Goal: Communication & Community: Answer question/provide support

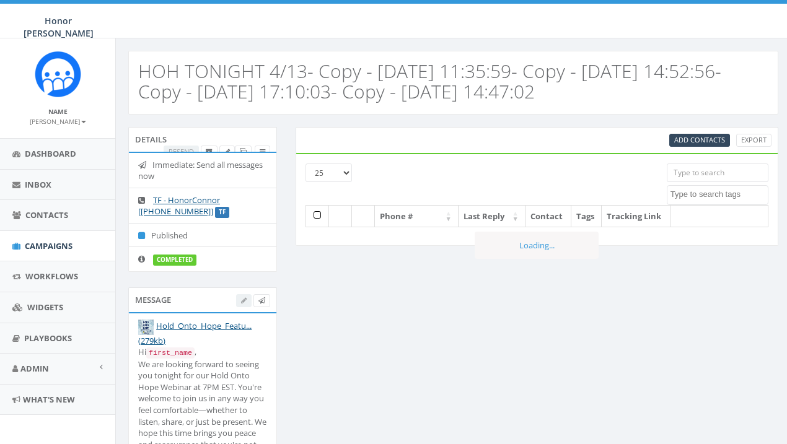
select select
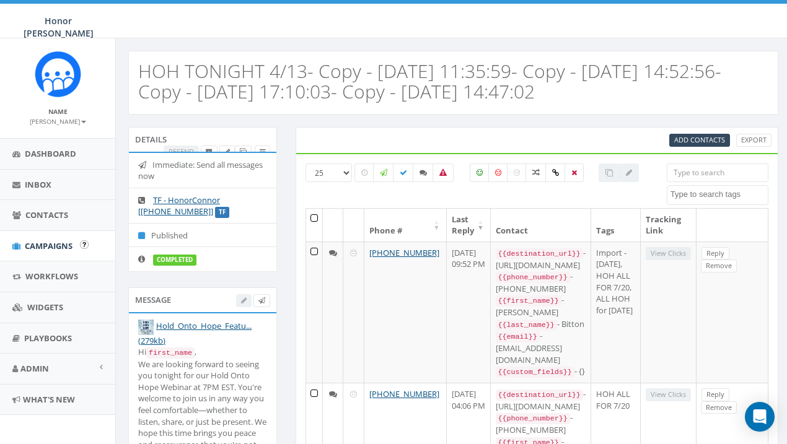
click at [45, 245] on span "Campaigns" at bounding box center [49, 245] width 48 height 11
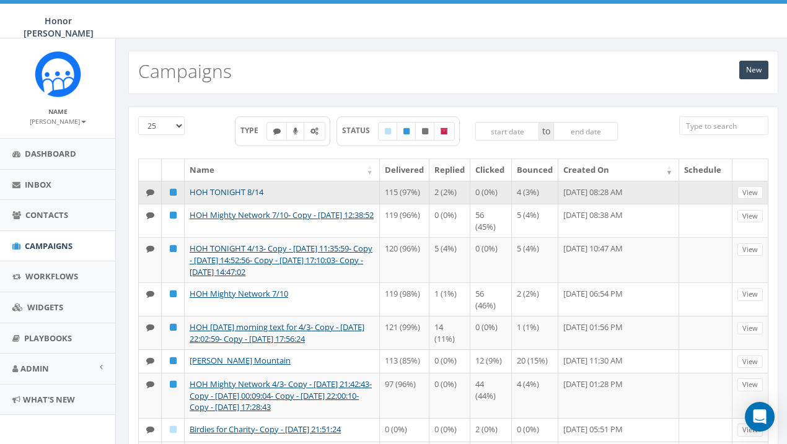
click at [243, 193] on link "HOH TONIGHT 8/14" at bounding box center [227, 191] width 74 height 11
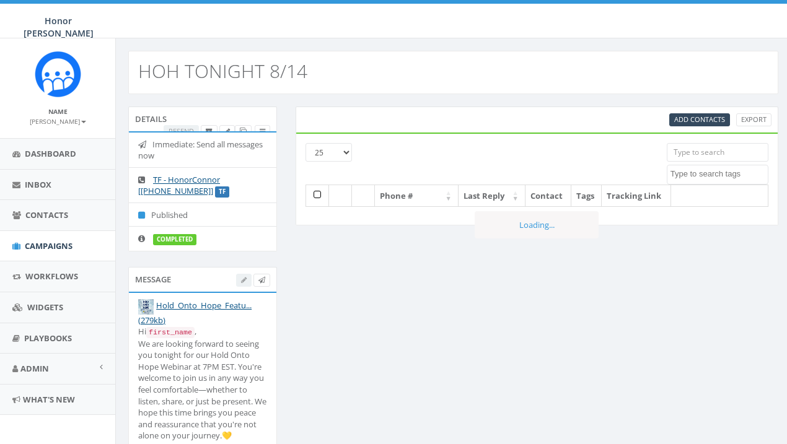
select select
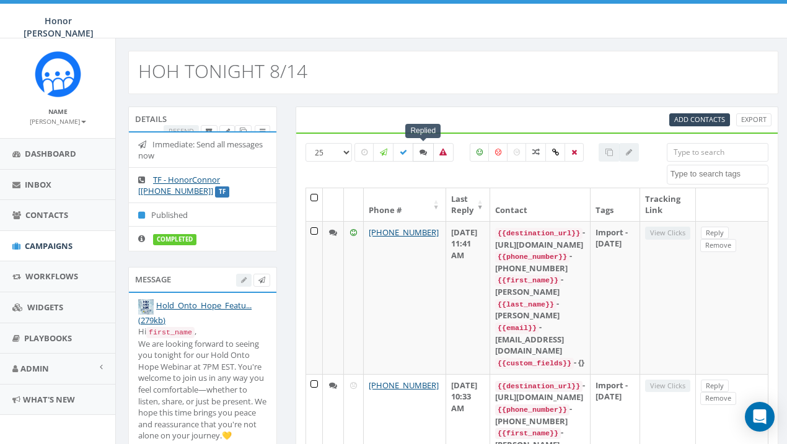
click at [427, 155] on label at bounding box center [423, 152] width 21 height 19
checkbox input "true"
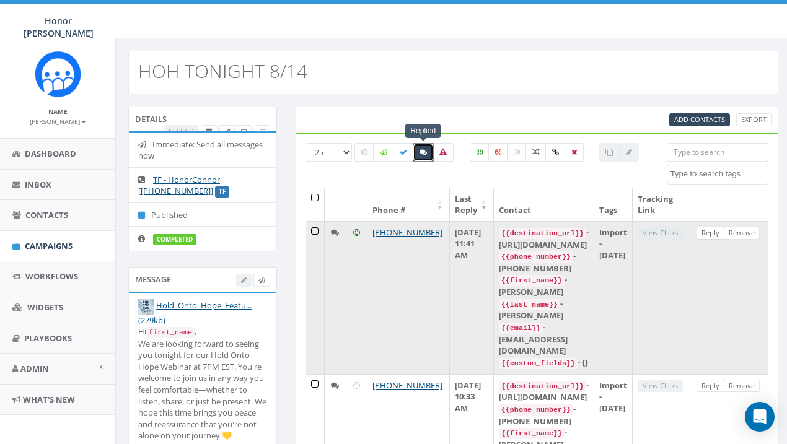
click at [717, 230] on link "Reply" at bounding box center [710, 233] width 28 height 13
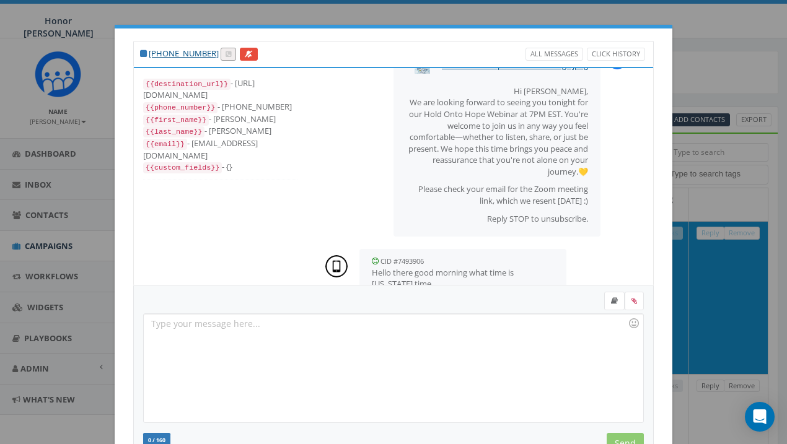
scroll to position [70, 0]
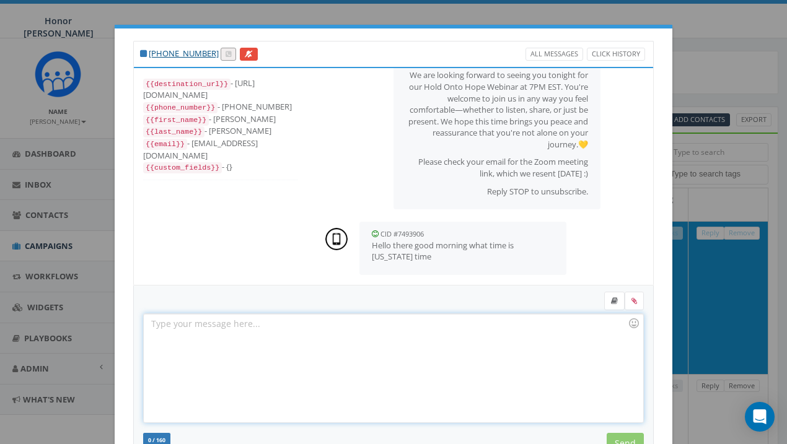
click at [489, 331] on div at bounding box center [393, 368] width 499 height 108
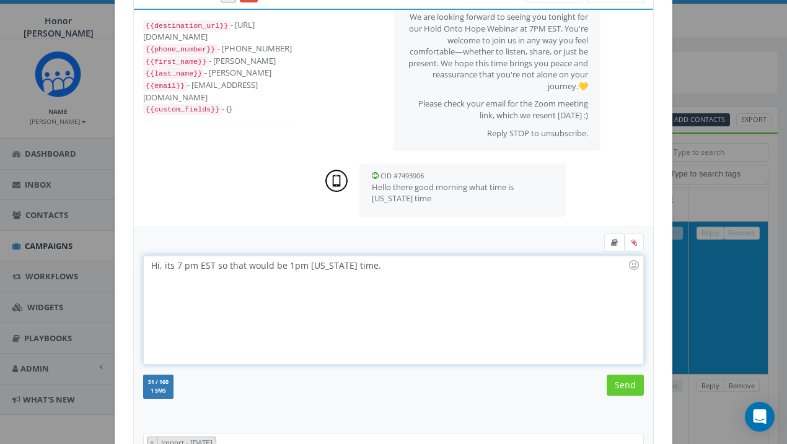
scroll to position [81, 0]
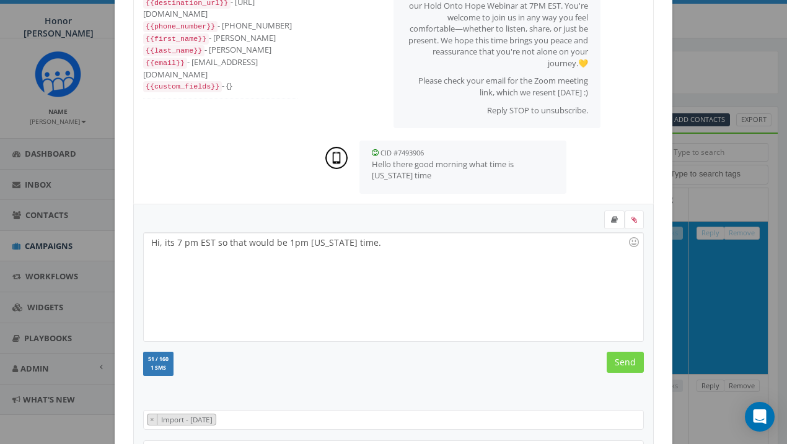
click at [630, 364] on input "Send" at bounding box center [624, 362] width 37 height 21
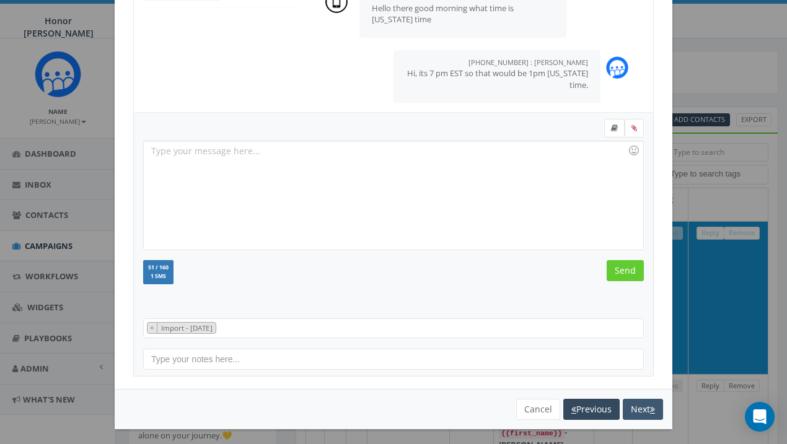
click at [637, 407] on button "Next" at bounding box center [643, 409] width 40 height 21
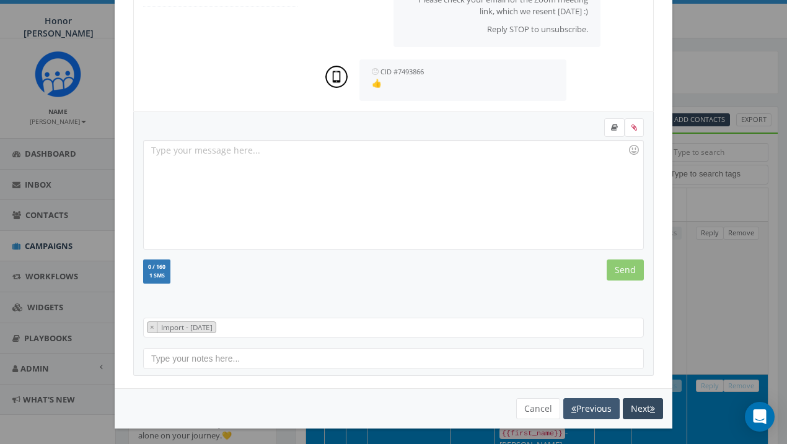
scroll to position [173, 0]
click at [538, 408] on button "Cancel" at bounding box center [538, 409] width 44 height 21
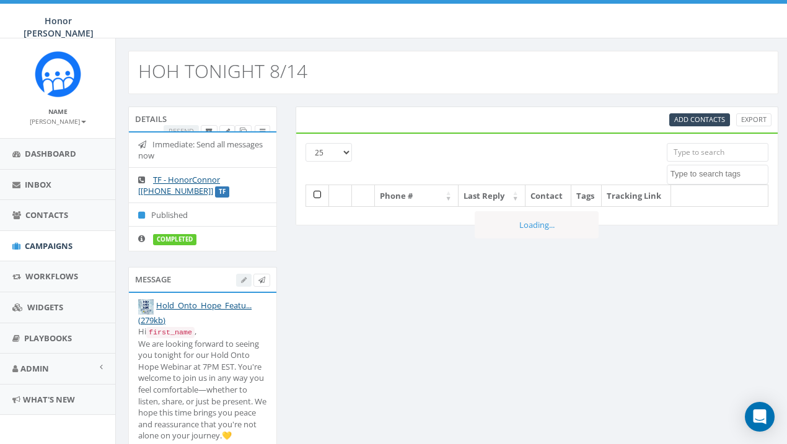
select select
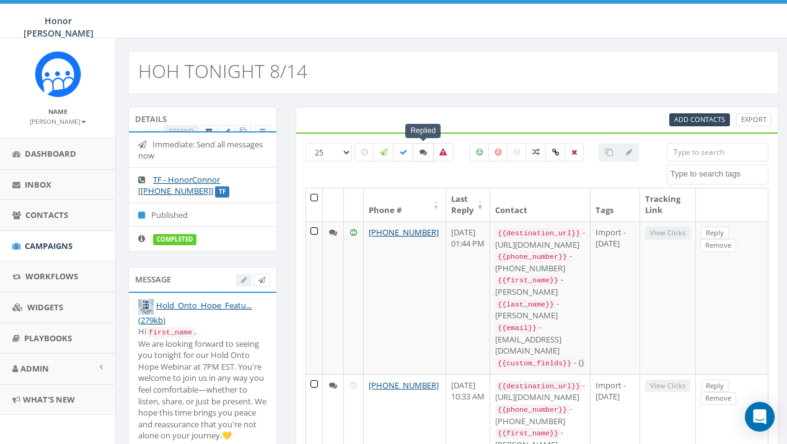
click at [422, 151] on icon at bounding box center [422, 152] width 7 height 7
checkbox input "true"
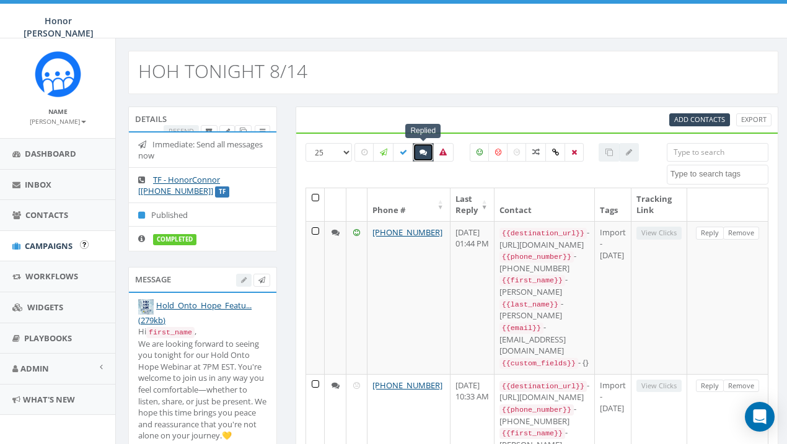
click at [48, 240] on span "Campaigns" at bounding box center [49, 245] width 48 height 11
